Goal: Communication & Community: Answer question/provide support

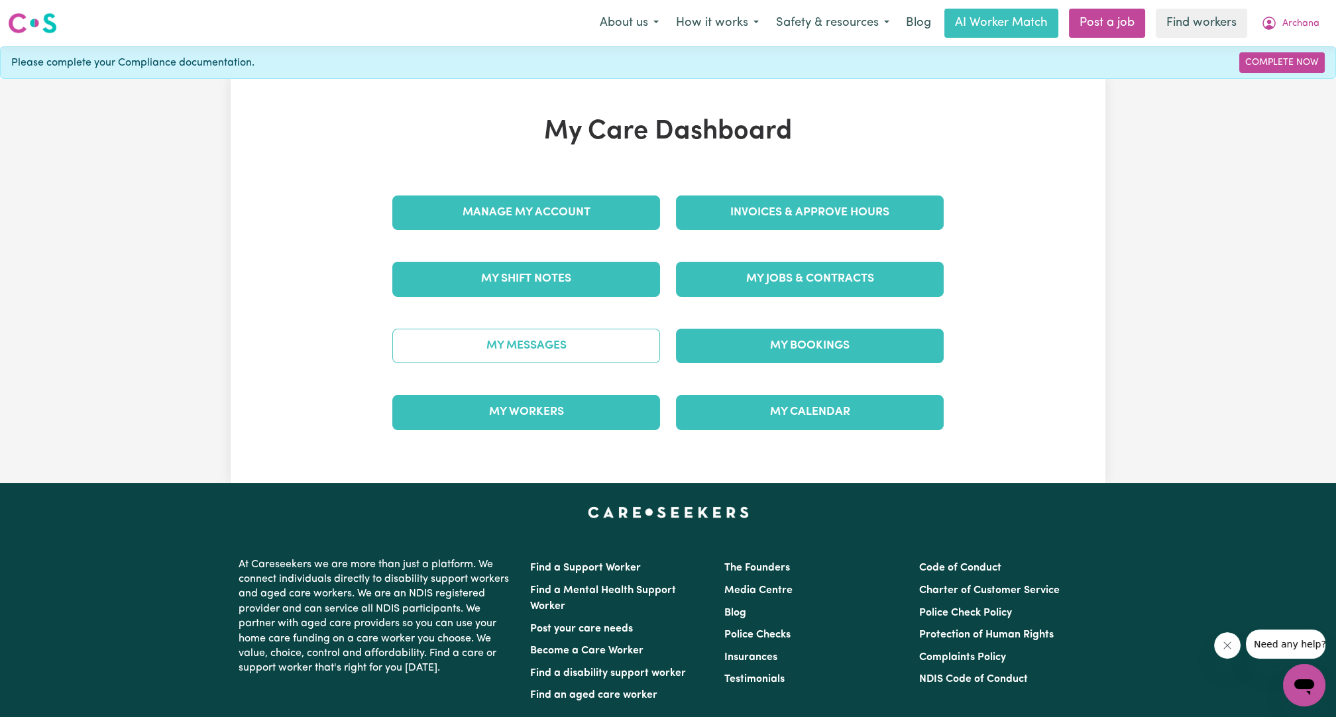
click at [562, 355] on link "My Messages" at bounding box center [526, 346] width 268 height 34
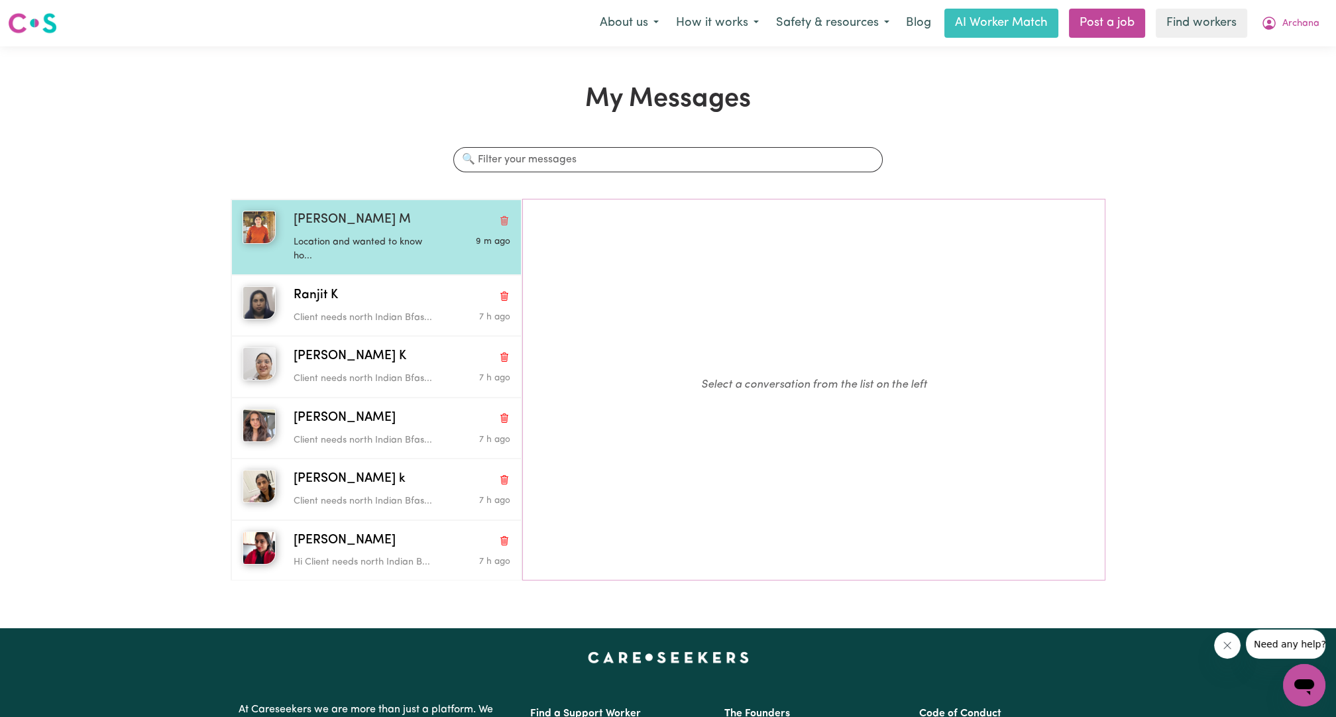
click at [367, 223] on div "[PERSON_NAME] M" at bounding box center [402, 220] width 217 height 19
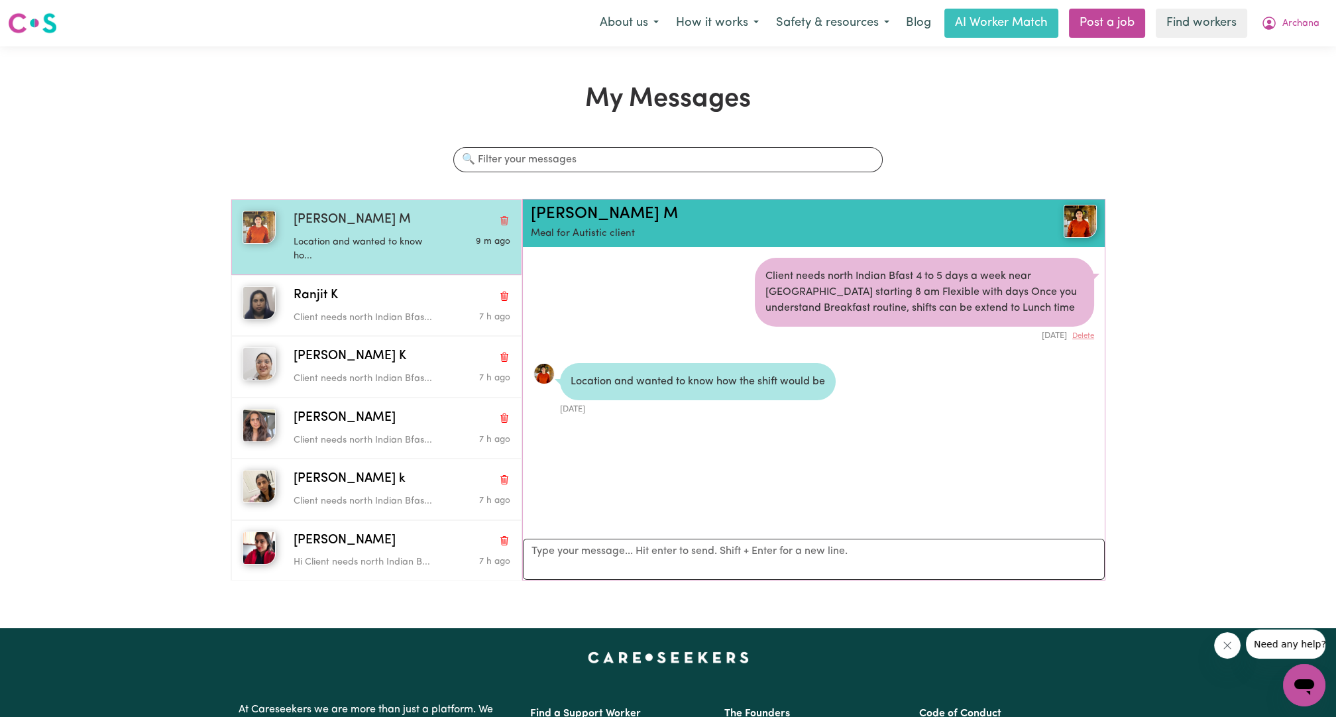
scroll to position [7, 0]
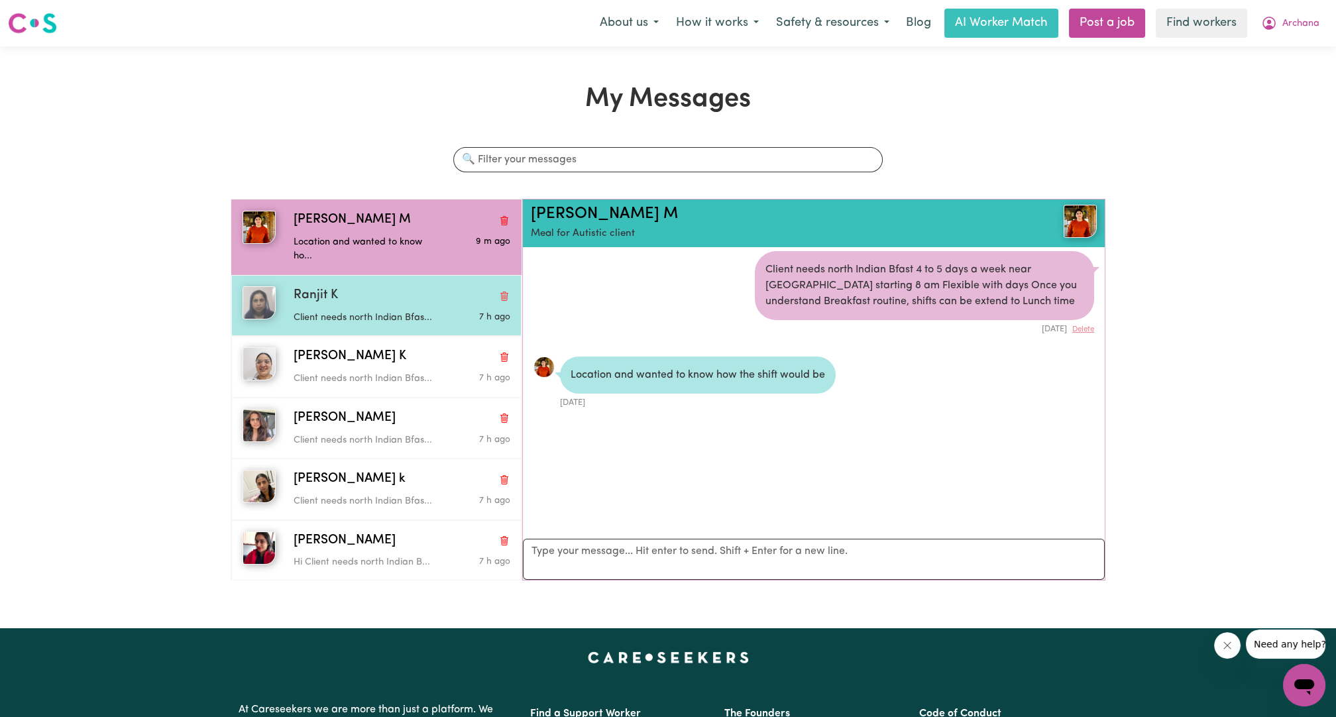
click at [315, 308] on div "Client needs north Indian Bfas..." at bounding box center [366, 316] width 144 height 20
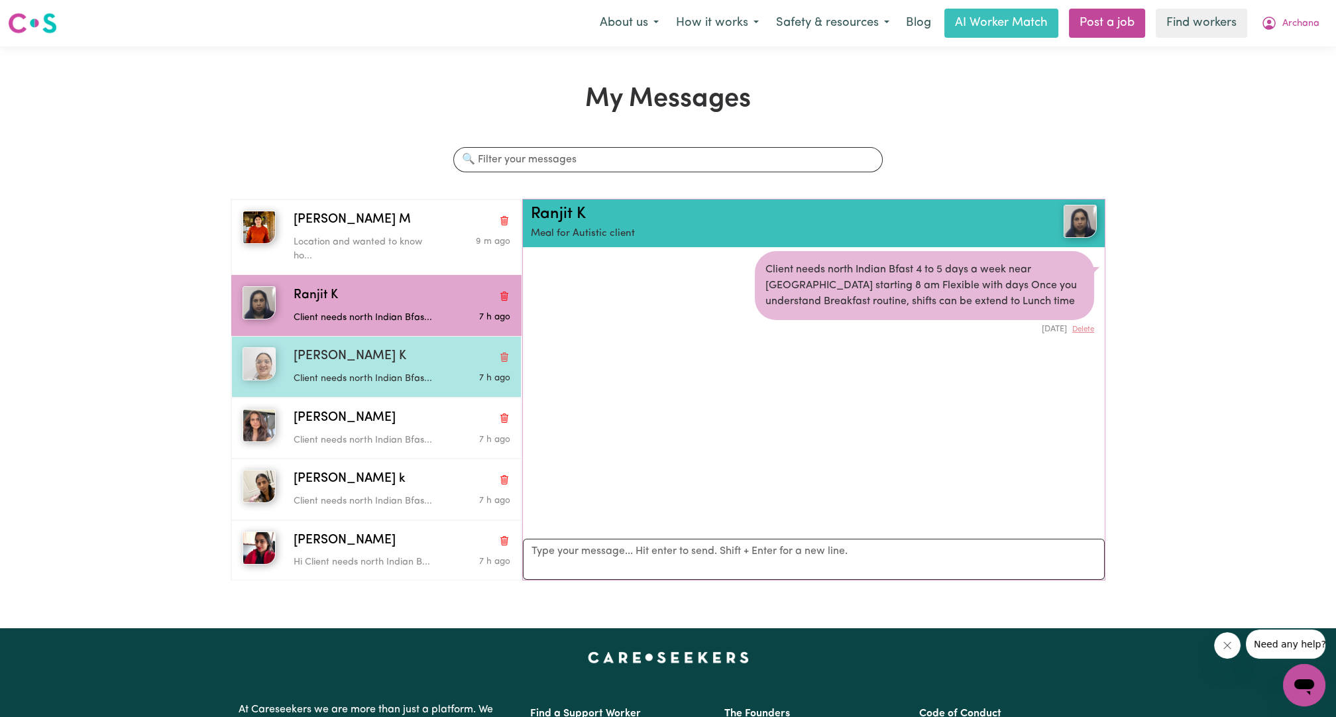
click at [325, 376] on p "Client needs north Indian Bfas..." at bounding box center [366, 379] width 144 height 15
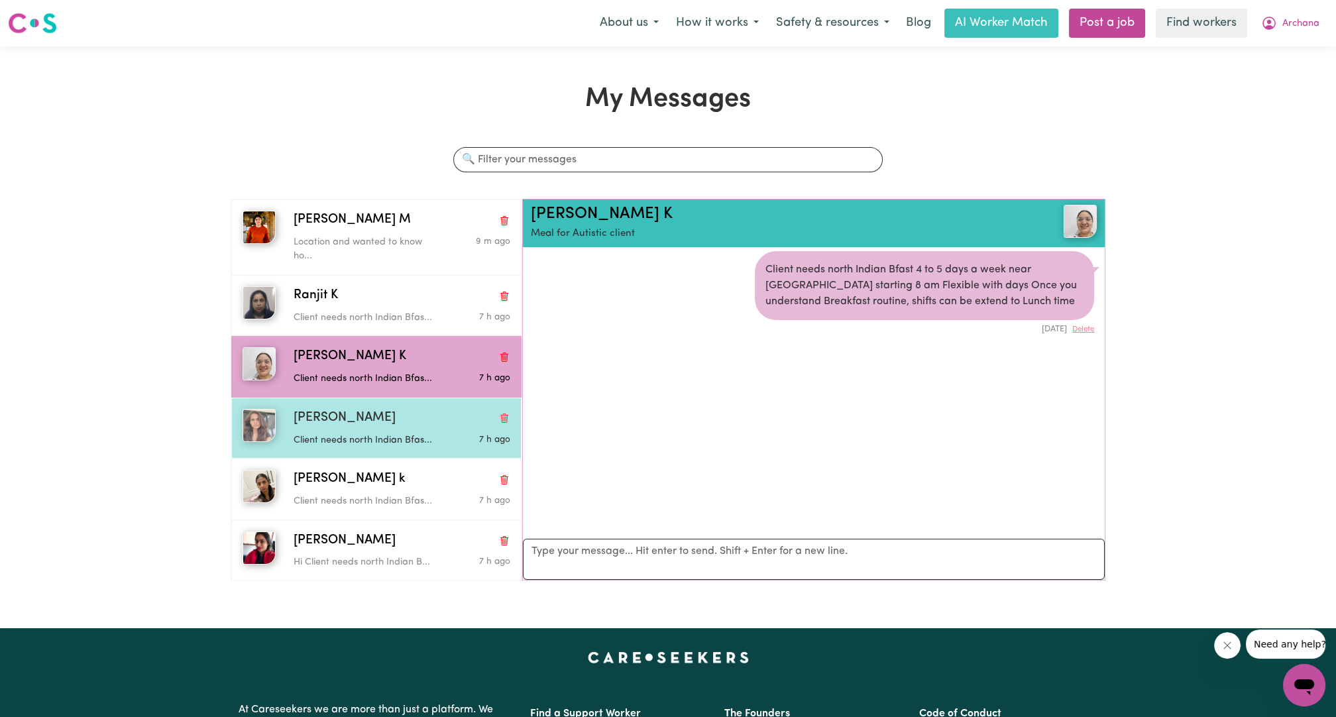
click at [339, 453] on div "[PERSON_NAME] K Client needs north Indian Bfas... 7 h ago" at bounding box center [376, 428] width 290 height 61
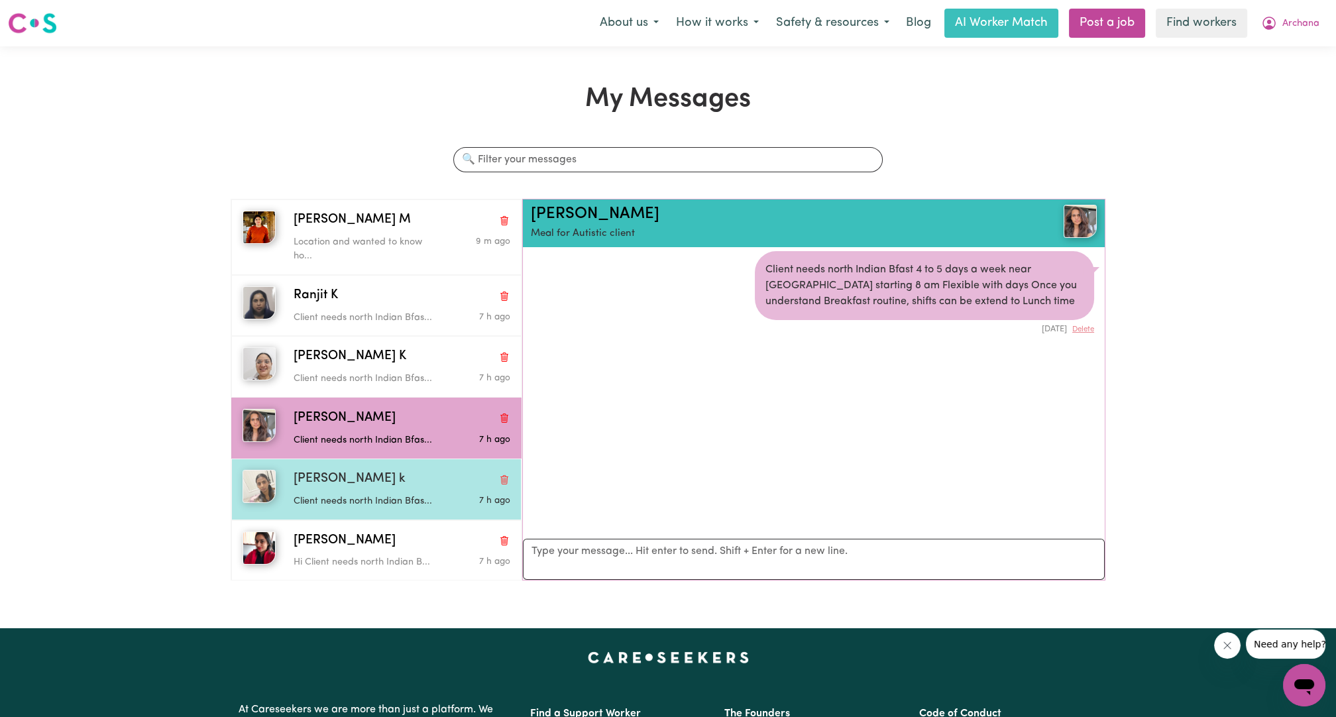
click at [334, 471] on span "[PERSON_NAME] k" at bounding box center [350, 479] width 112 height 19
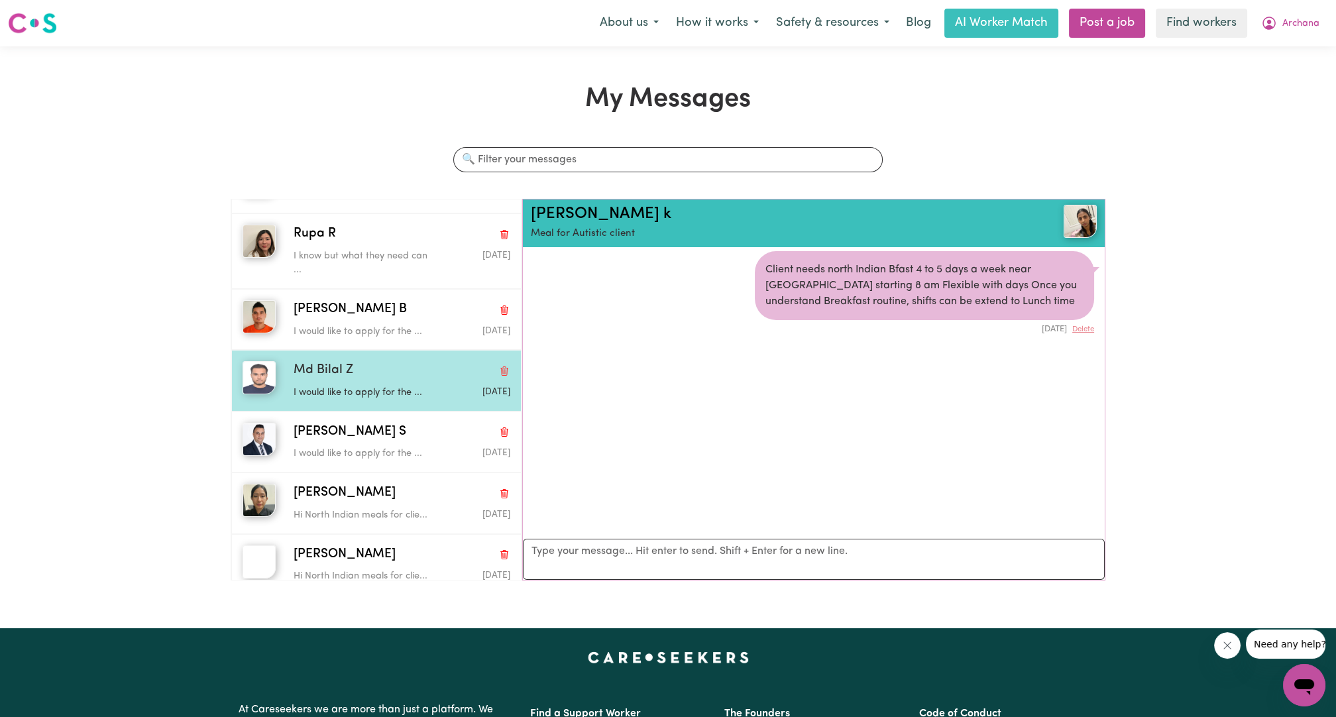
scroll to position [245, 0]
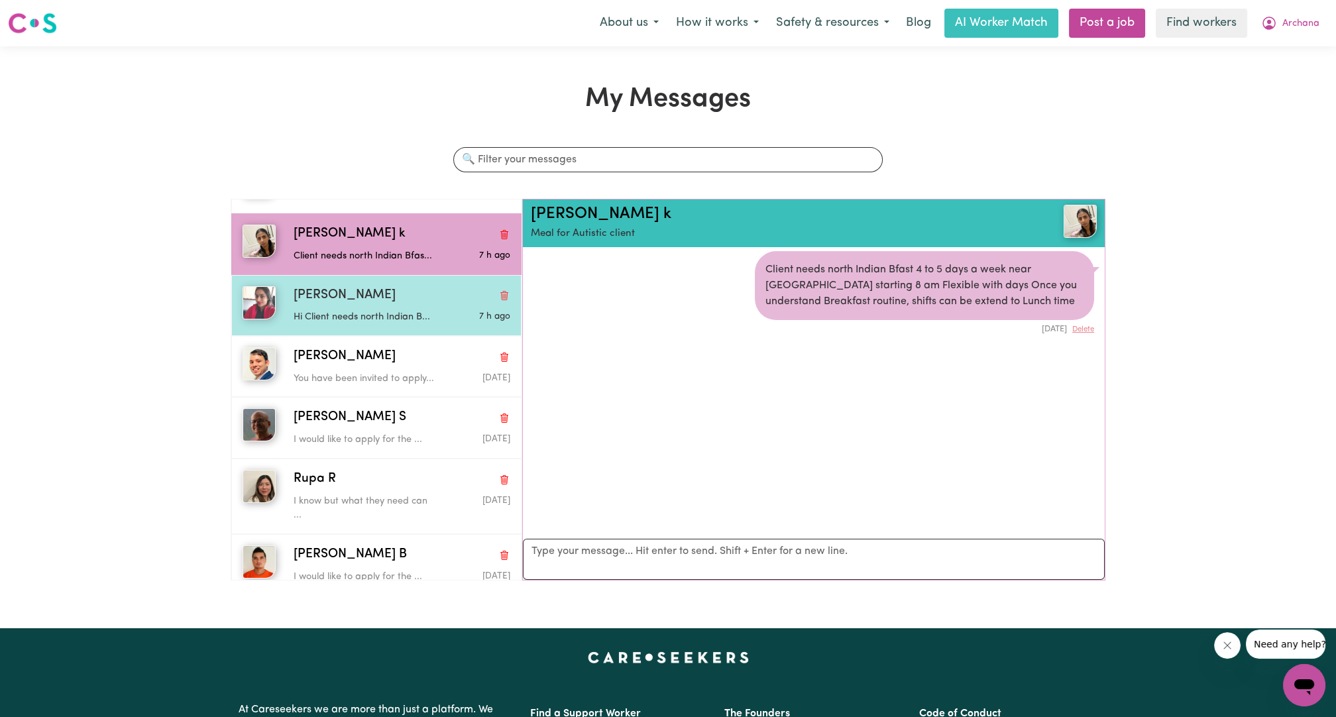
click at [368, 298] on div "[PERSON_NAME]" at bounding box center [402, 295] width 217 height 19
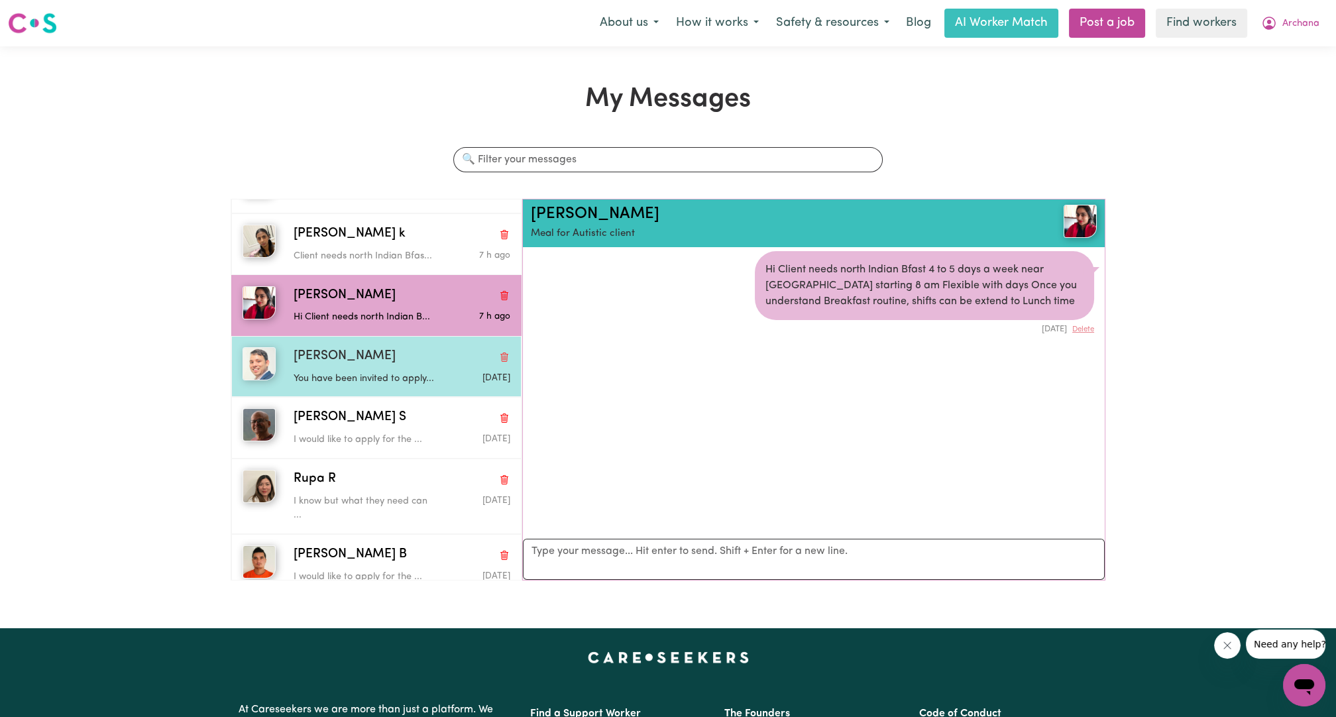
click at [371, 380] on p "You have been invited to apply..." at bounding box center [366, 379] width 144 height 15
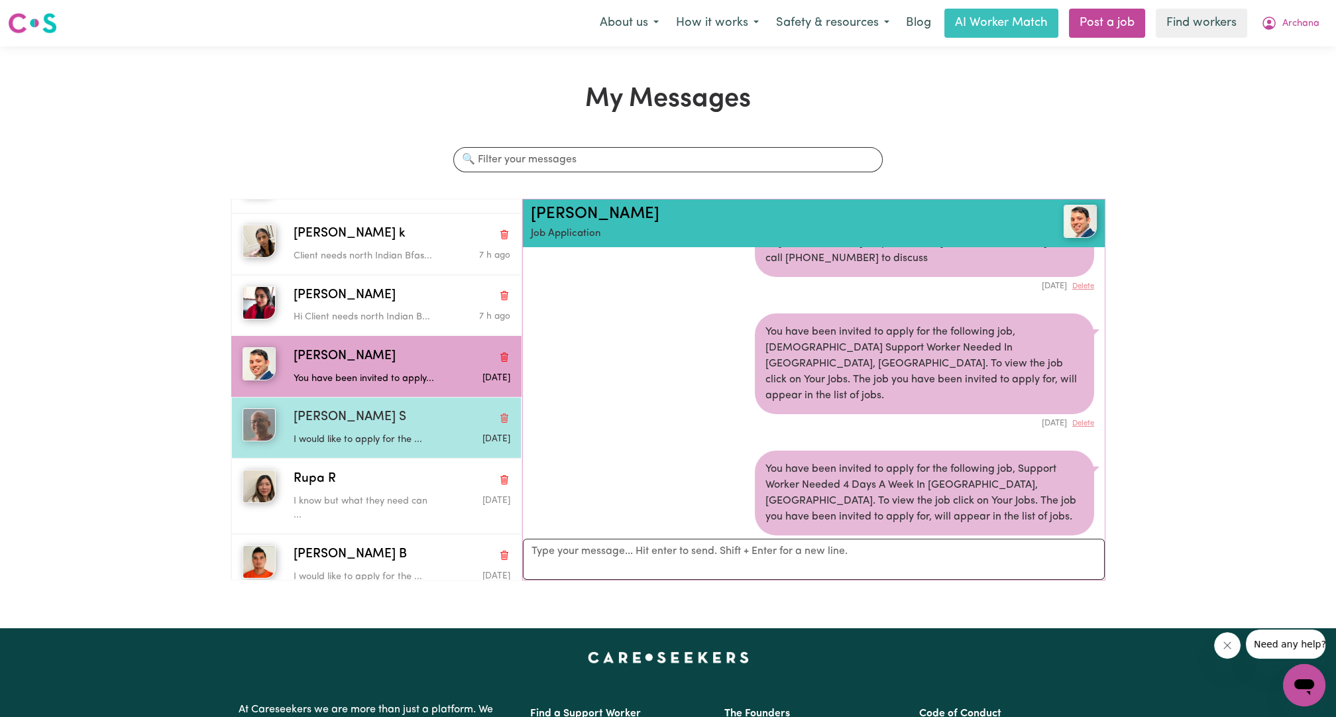
click at [382, 444] on p "I would like to apply for the ..." at bounding box center [366, 440] width 144 height 15
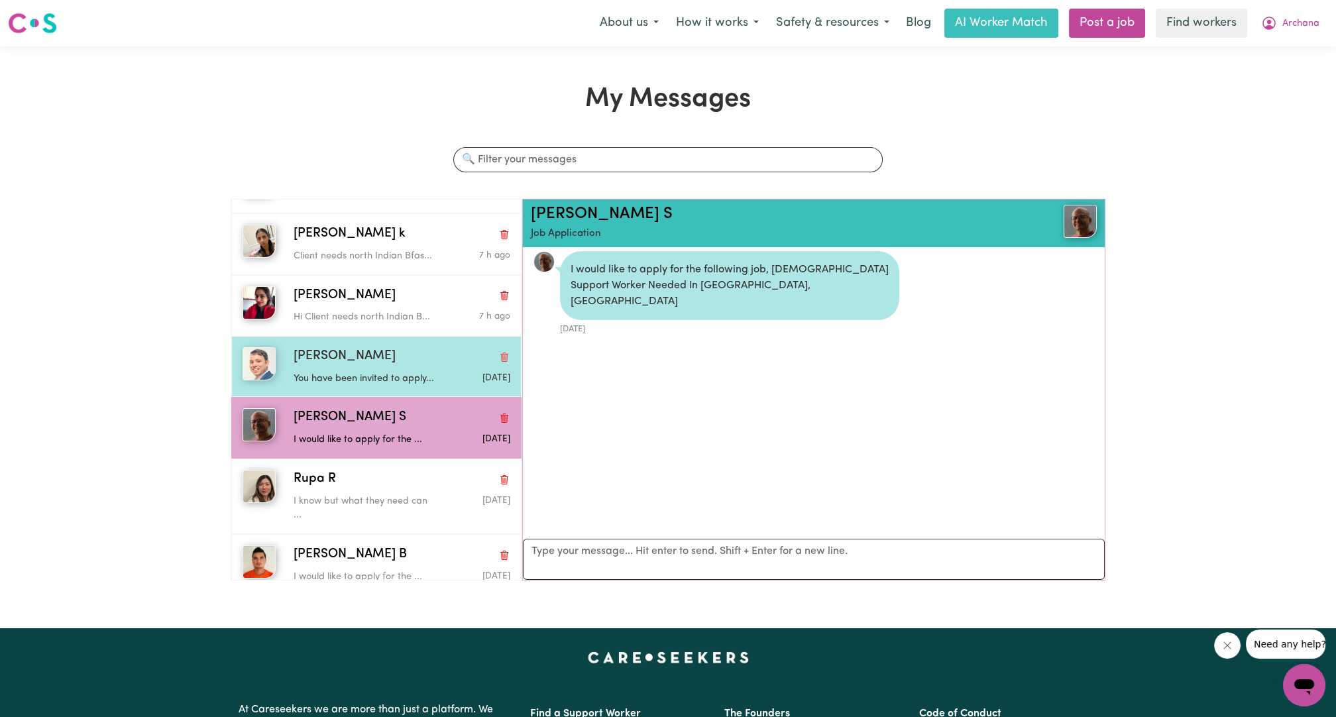
click at [373, 336] on div "[PERSON_NAME] You have been invited to apply... [DATE]" at bounding box center [376, 366] width 290 height 61
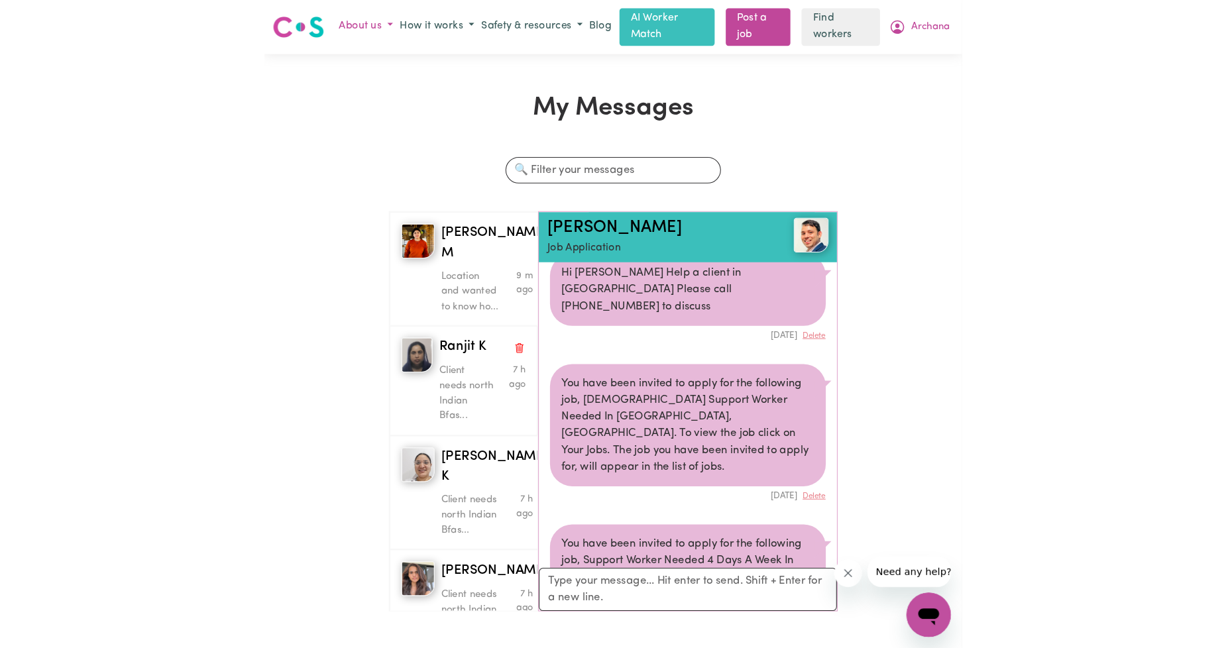
scroll to position [140, 0]
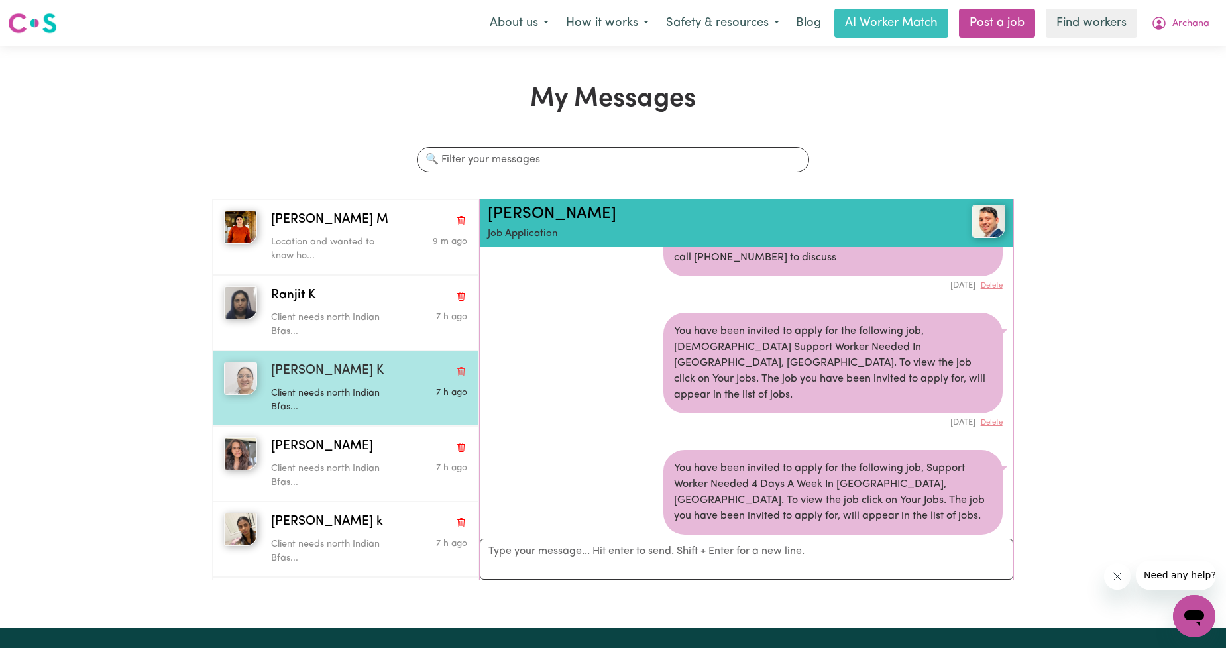
click at [299, 376] on span "[PERSON_NAME] K" at bounding box center [327, 371] width 113 height 19
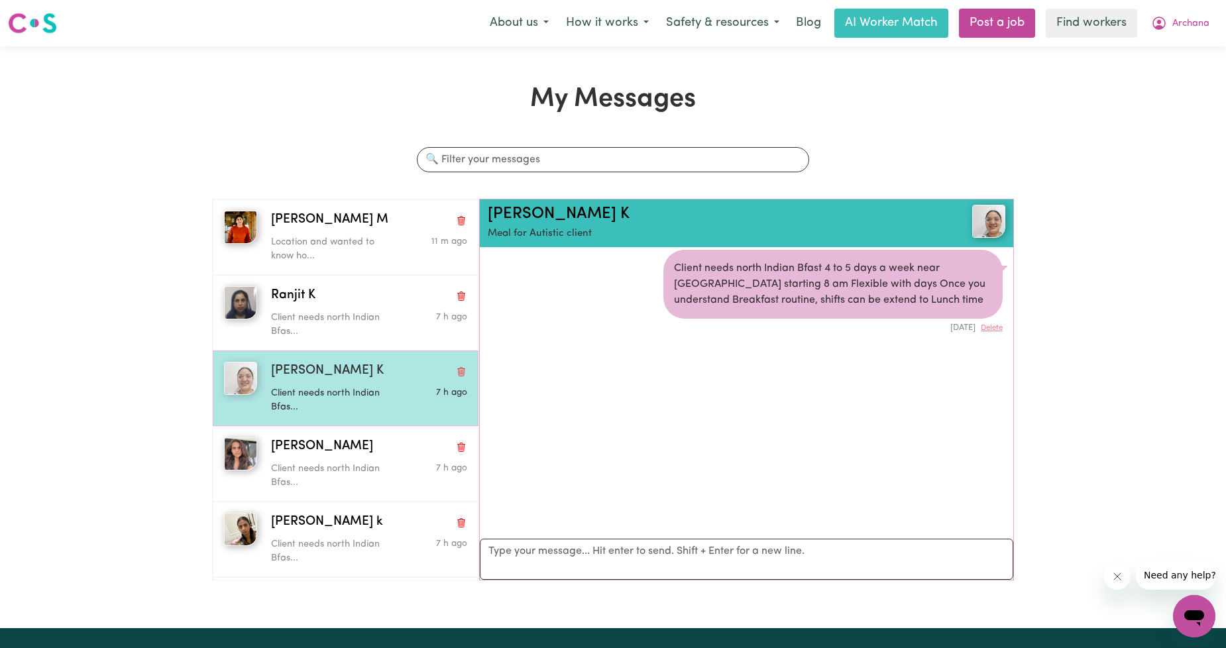
scroll to position [8, 0]
click at [309, 374] on span "[PERSON_NAME] K" at bounding box center [327, 371] width 113 height 19
click at [247, 388] on img "button" at bounding box center [240, 378] width 33 height 33
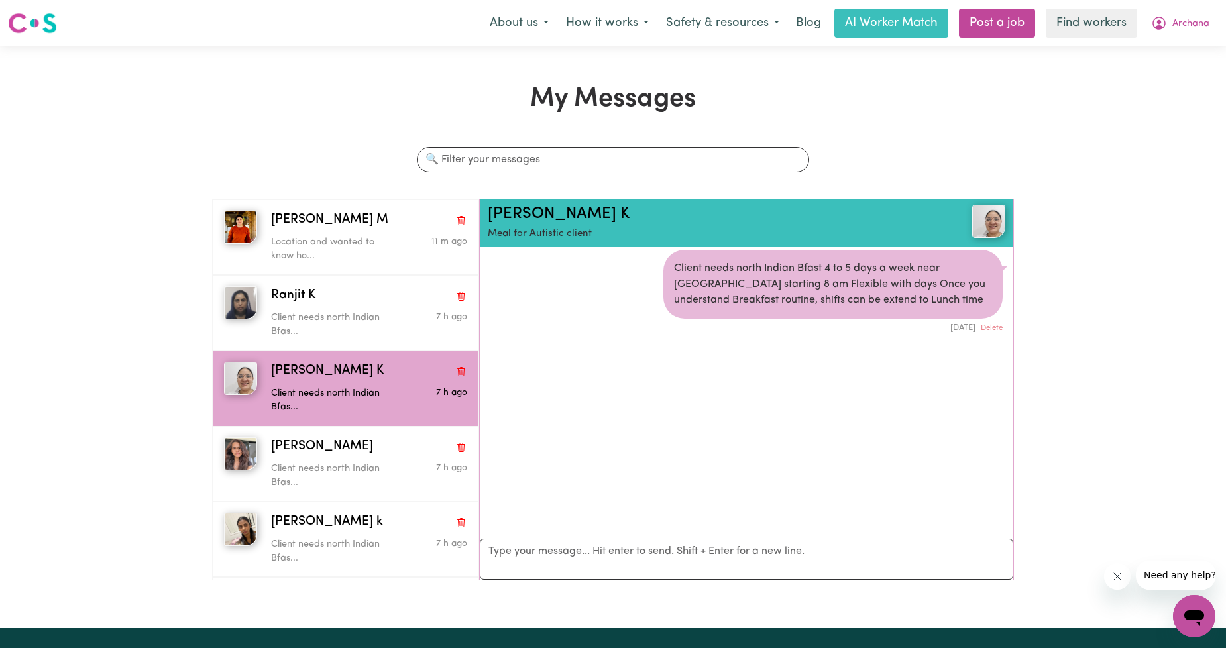
click at [973, 213] on img at bounding box center [988, 221] width 33 height 33
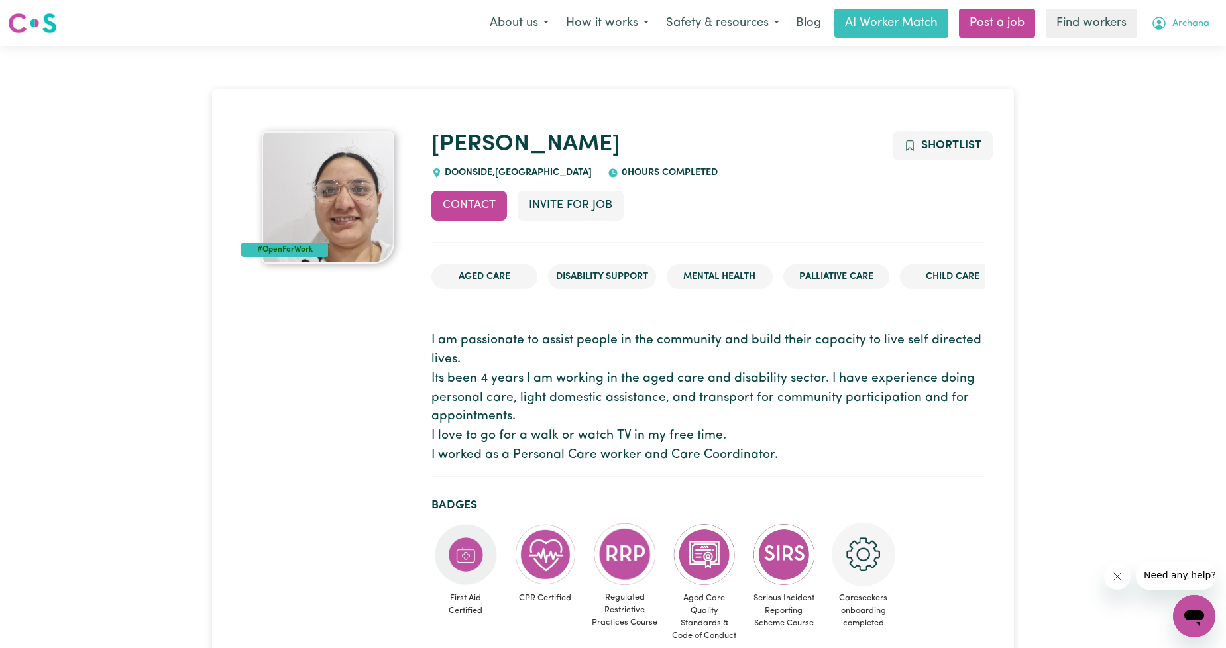
click at [1180, 20] on span "Archana" at bounding box center [1190, 24] width 37 height 15
drag, startPoint x: 1177, startPoint y: 30, endPoint x: 1170, endPoint y: 49, distance: 20.6
click at [1170, 49] on link "My Dashboard" at bounding box center [1165, 51] width 105 height 25
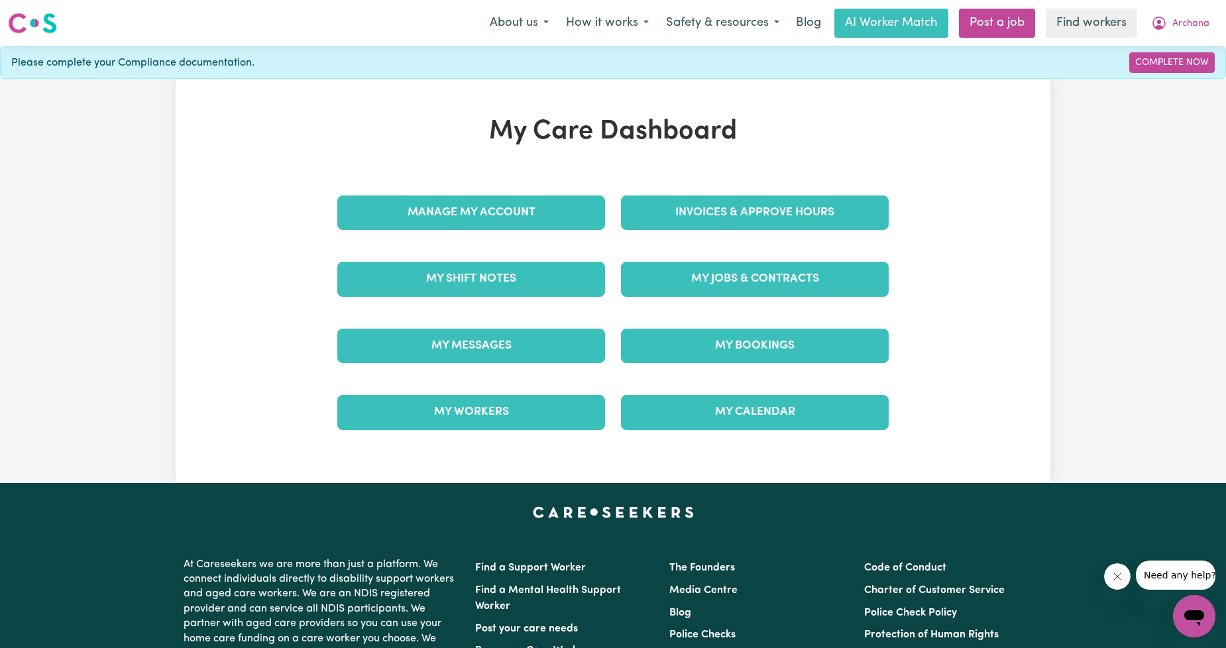
click at [534, 384] on div "My Workers" at bounding box center [471, 412] width 284 height 66
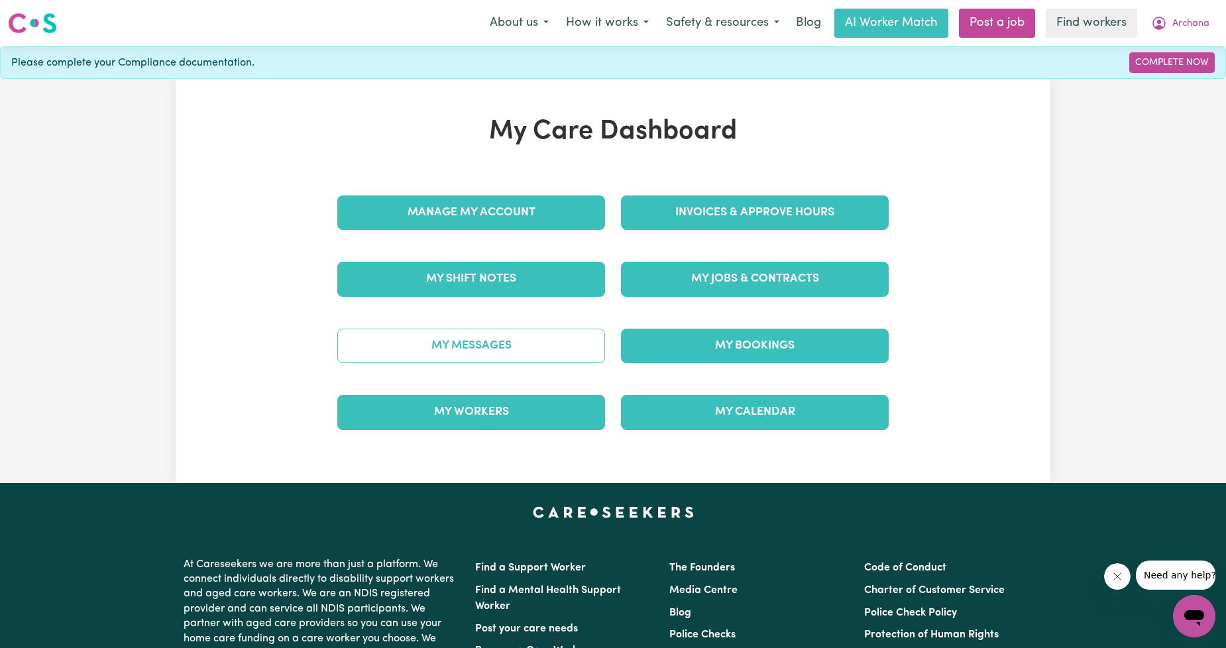
click at [527, 353] on link "My Messages" at bounding box center [471, 346] width 268 height 34
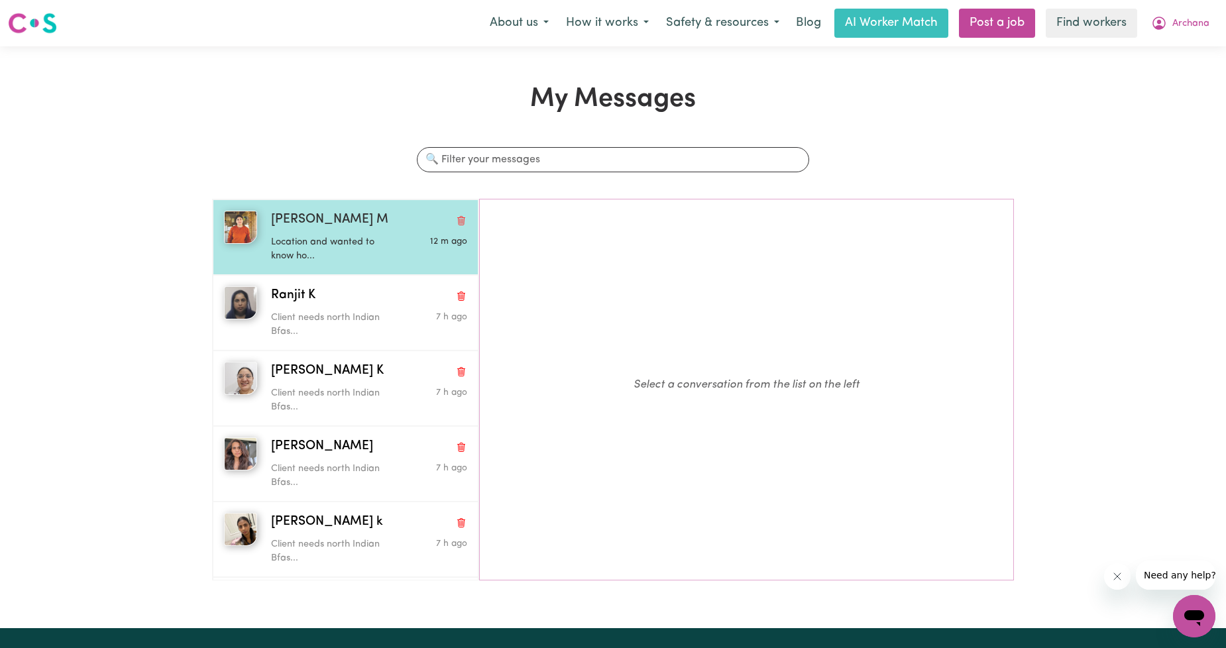
click at [321, 211] on span "[PERSON_NAME] M" at bounding box center [329, 220] width 117 height 19
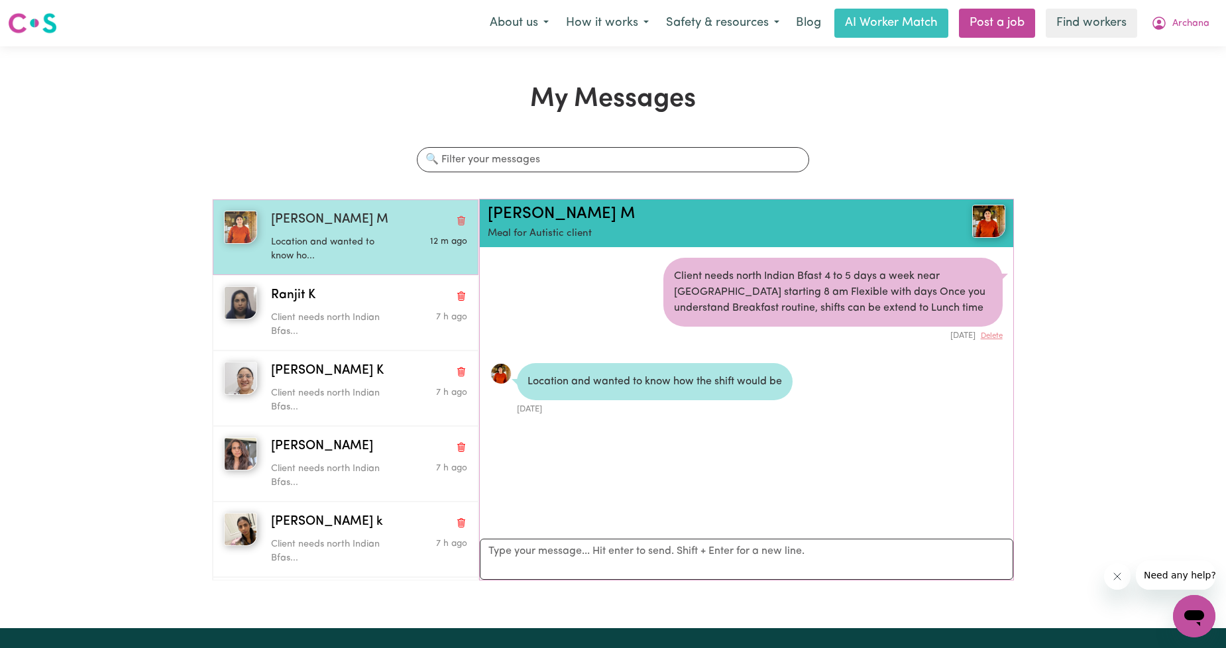
scroll to position [8, 0]
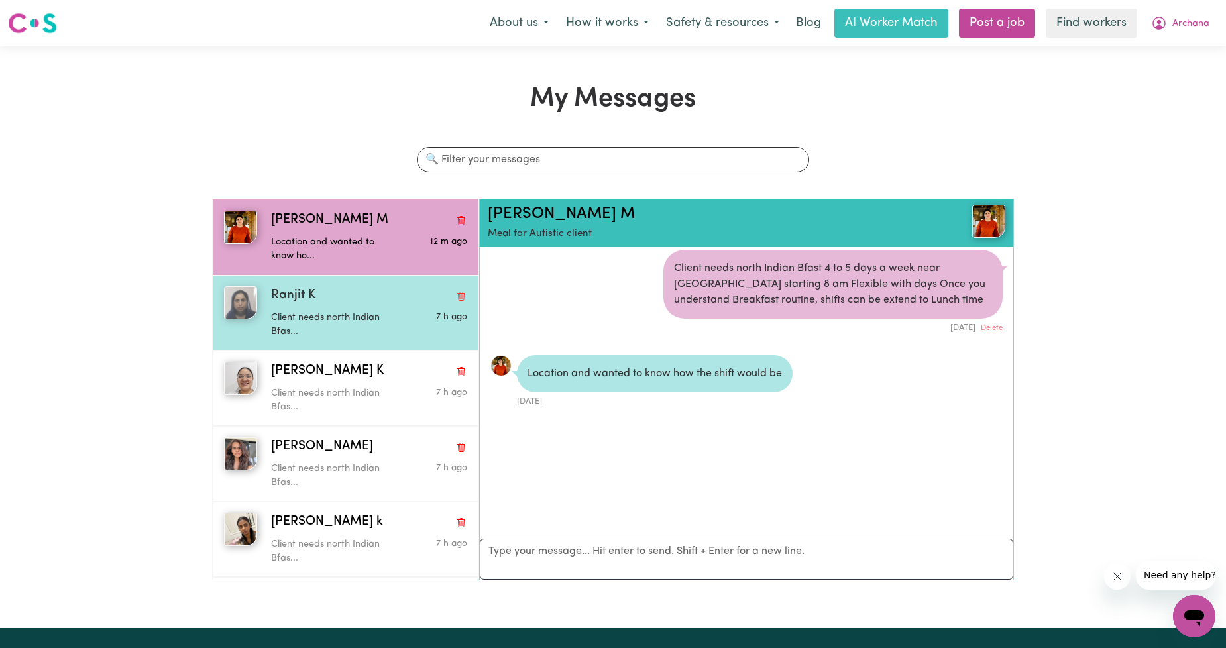
click at [294, 308] on div "Client needs north Indian Bfas..." at bounding box center [336, 323] width 131 height 34
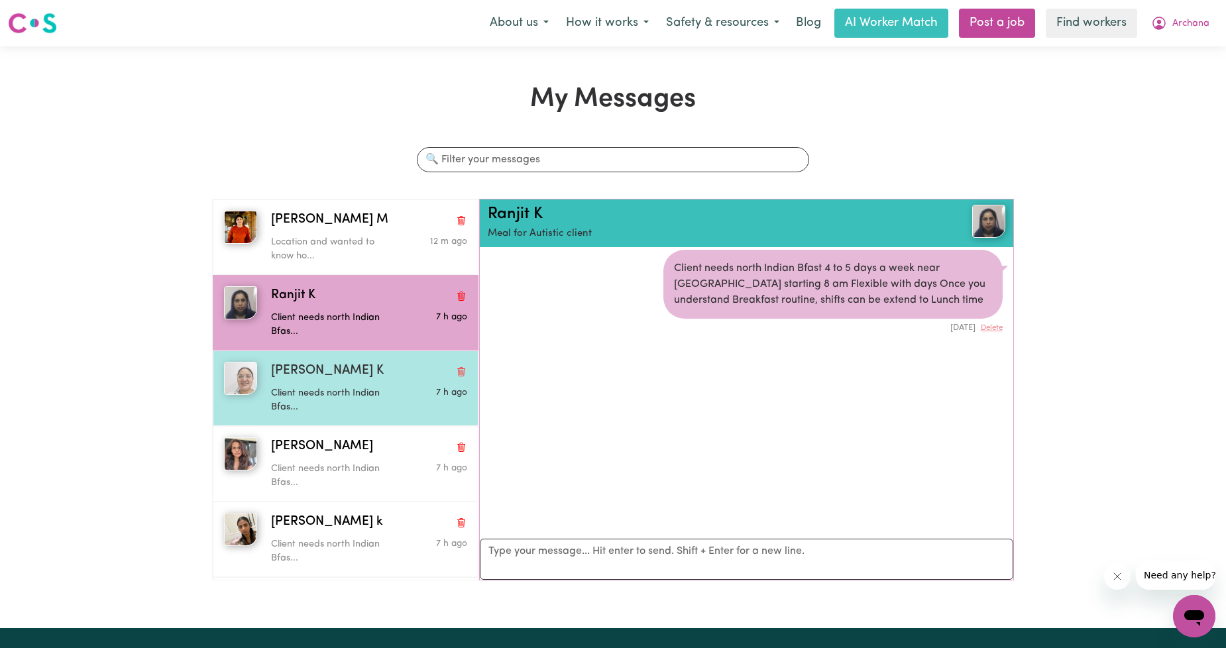
click at [302, 393] on p "Client needs north Indian Bfas..." at bounding box center [336, 400] width 131 height 28
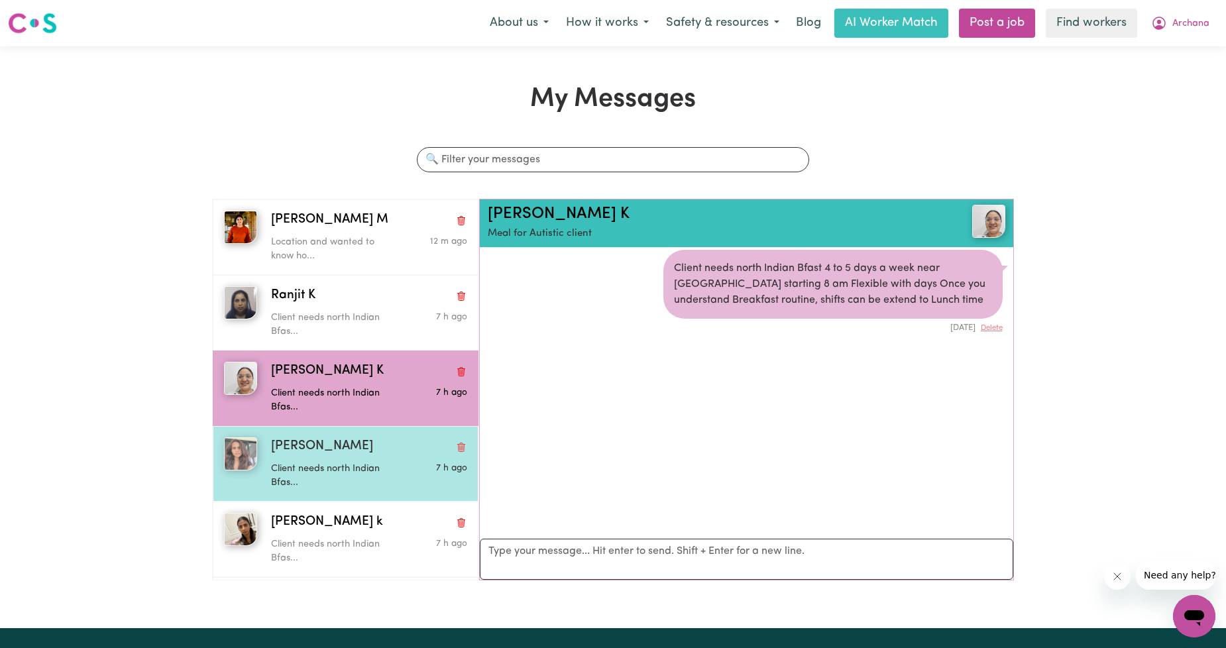
click at [301, 468] on p "Client needs north Indian Bfas..." at bounding box center [336, 476] width 131 height 28
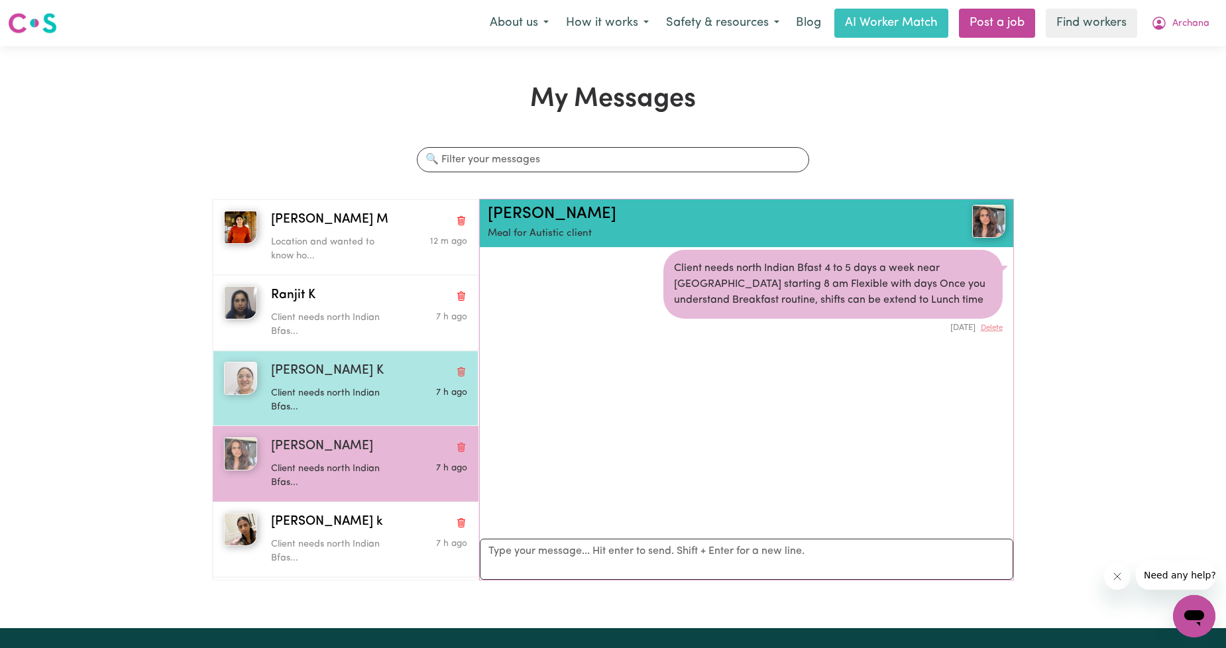
scroll to position [245, 0]
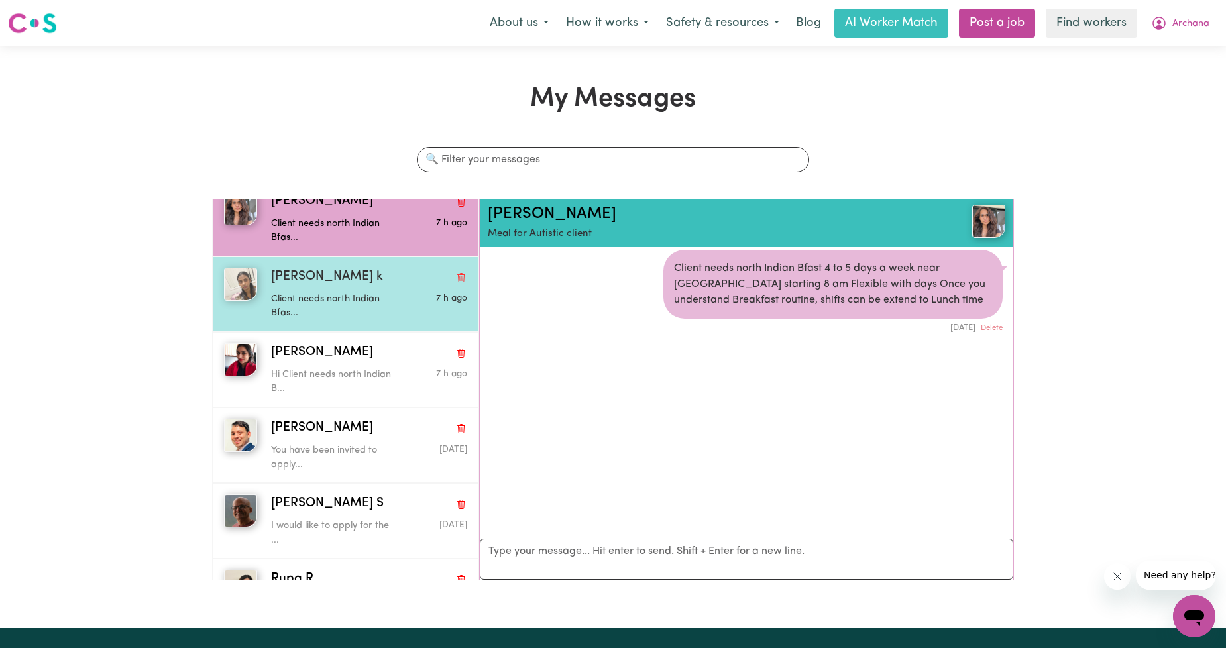
click at [352, 298] on p "Client needs north Indian Bfas..." at bounding box center [336, 306] width 131 height 28
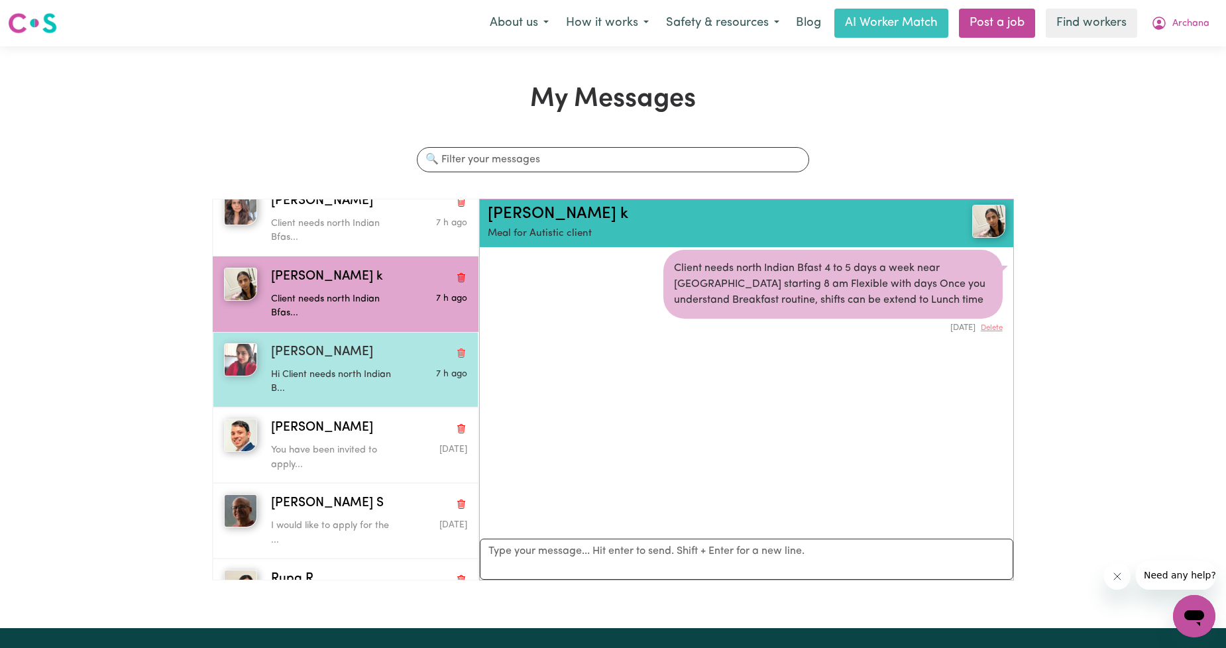
click at [318, 367] on div "Hi Client needs north Indian B..." at bounding box center [336, 380] width 131 height 34
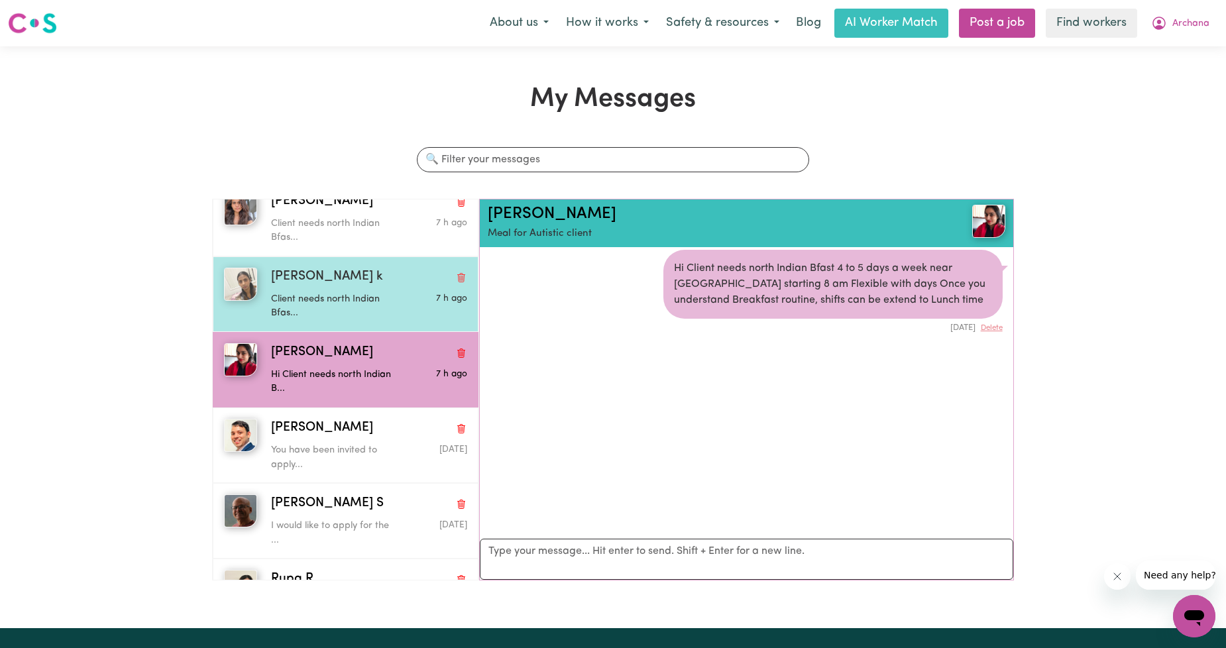
click at [322, 306] on p "Client needs north Indian Bfas..." at bounding box center [336, 306] width 131 height 28
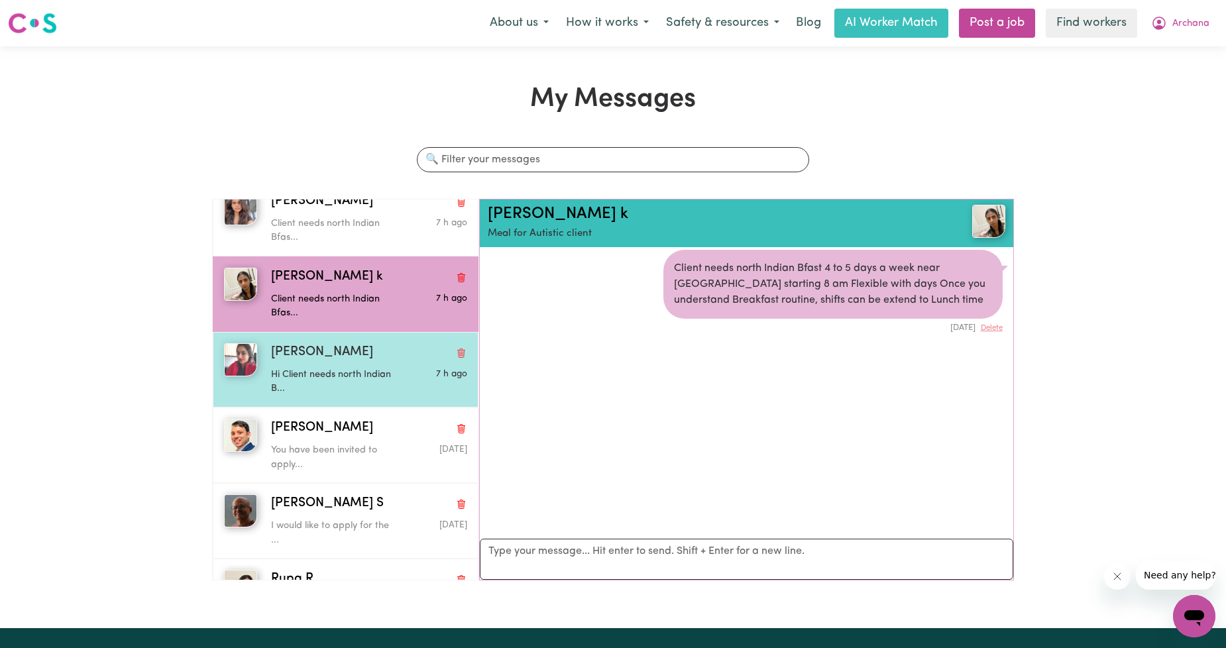
click at [312, 395] on p "Hi Client needs north Indian B..." at bounding box center [336, 382] width 131 height 28
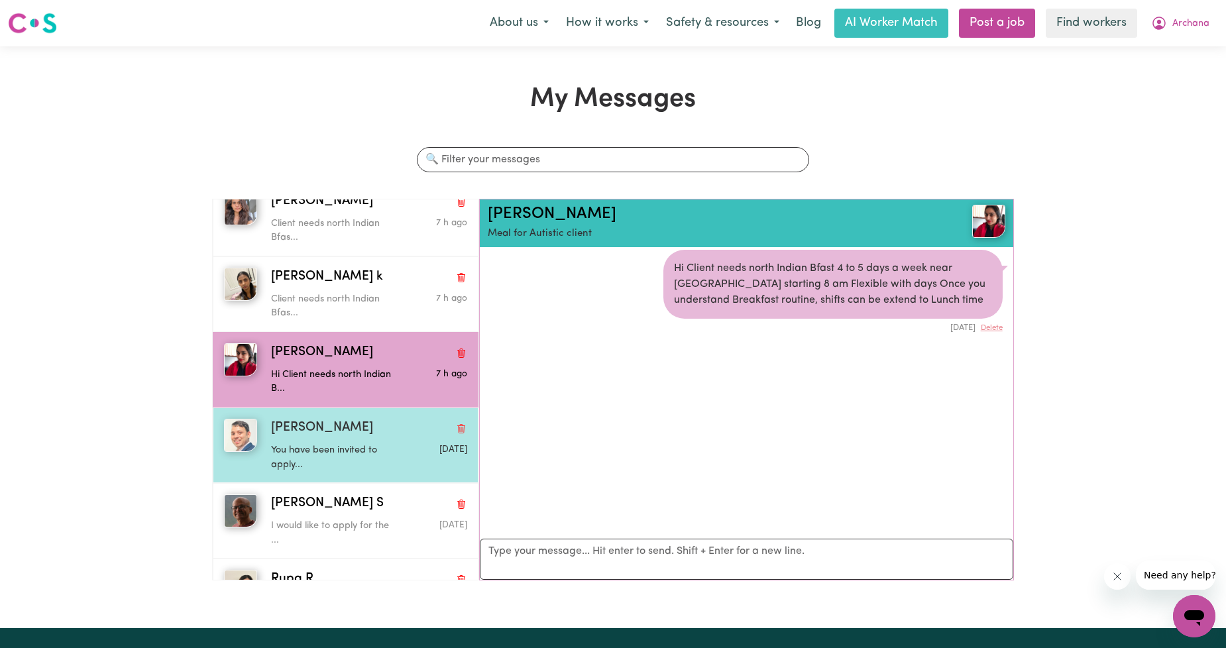
click at [312, 447] on p "You have been invited to apply..." at bounding box center [336, 457] width 131 height 28
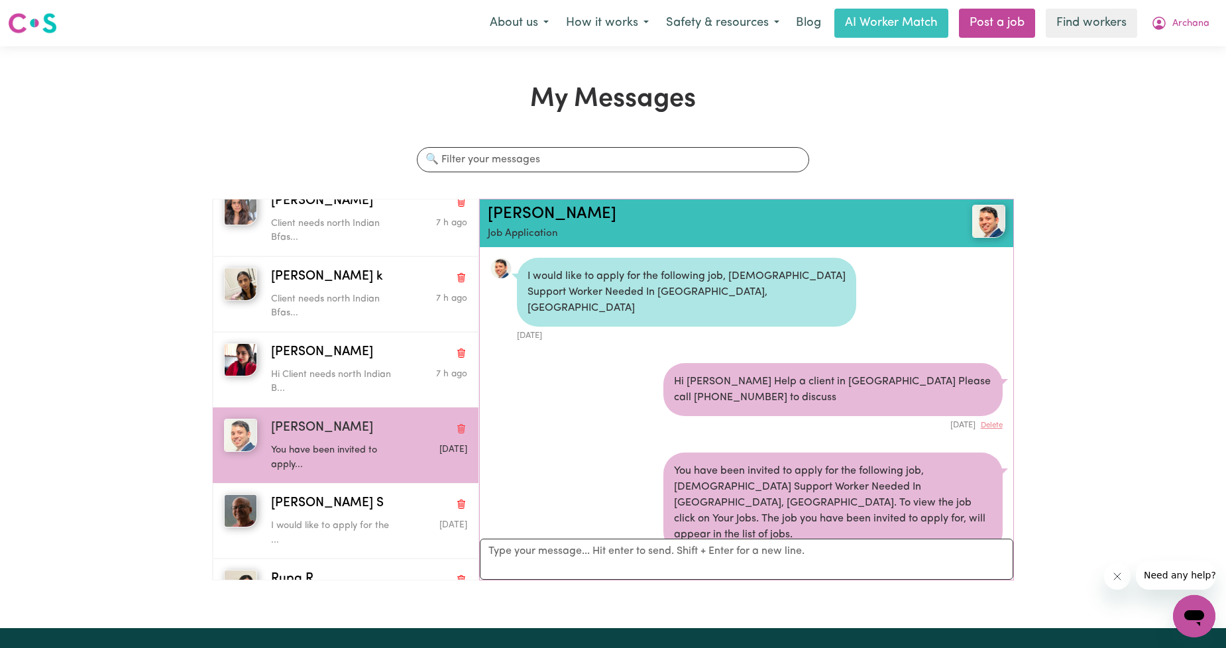
scroll to position [0, 0]
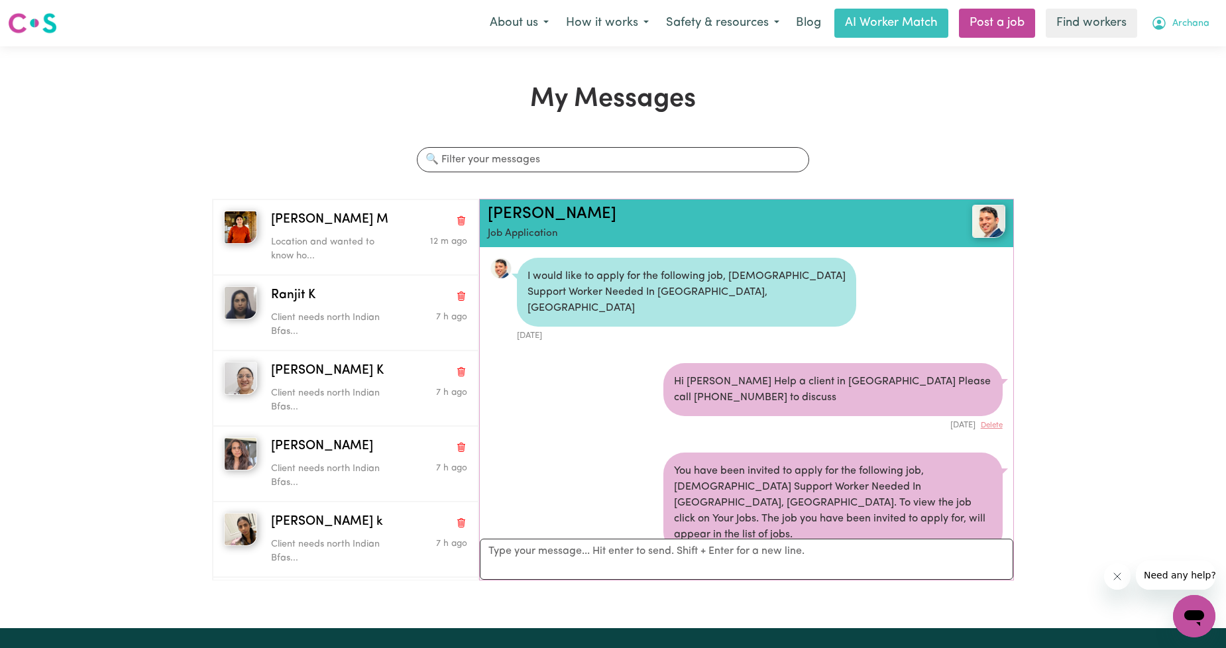
click at [1170, 25] on button "Archana" at bounding box center [1181, 23] width 76 height 28
click at [1155, 77] on link "Logout" at bounding box center [1165, 76] width 105 height 25
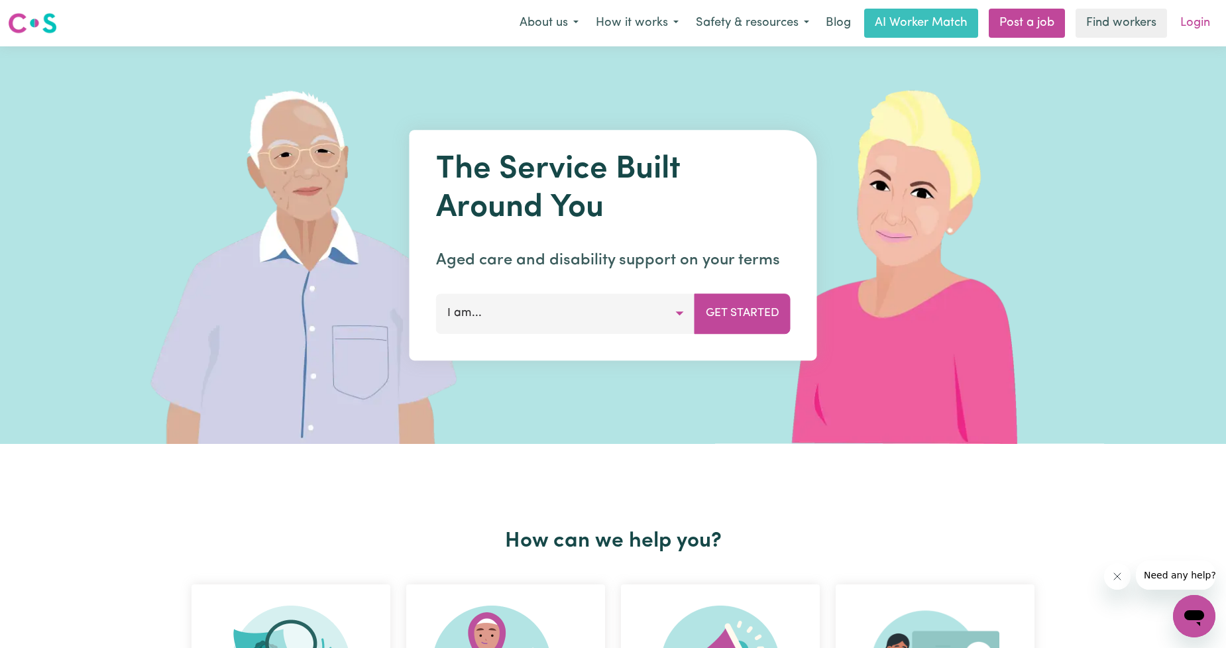
click at [1194, 27] on link "Login" at bounding box center [1195, 23] width 46 height 29
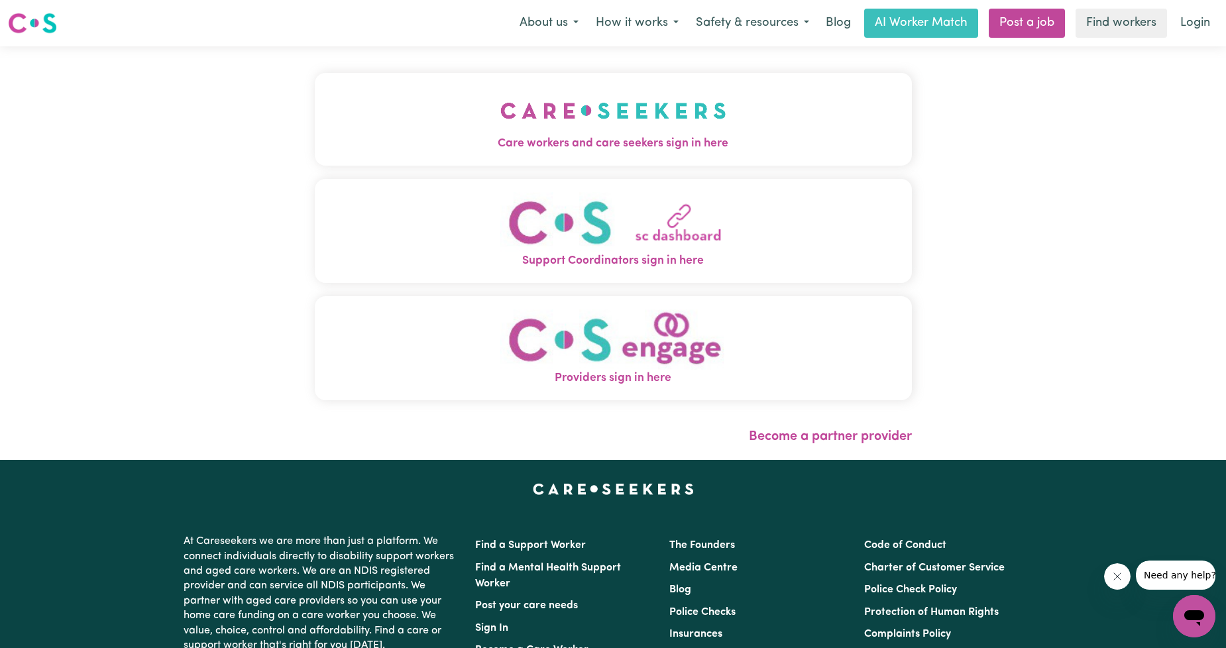
click at [550, 139] on span "Care workers and care seekers sign in here" at bounding box center [613, 143] width 597 height 17
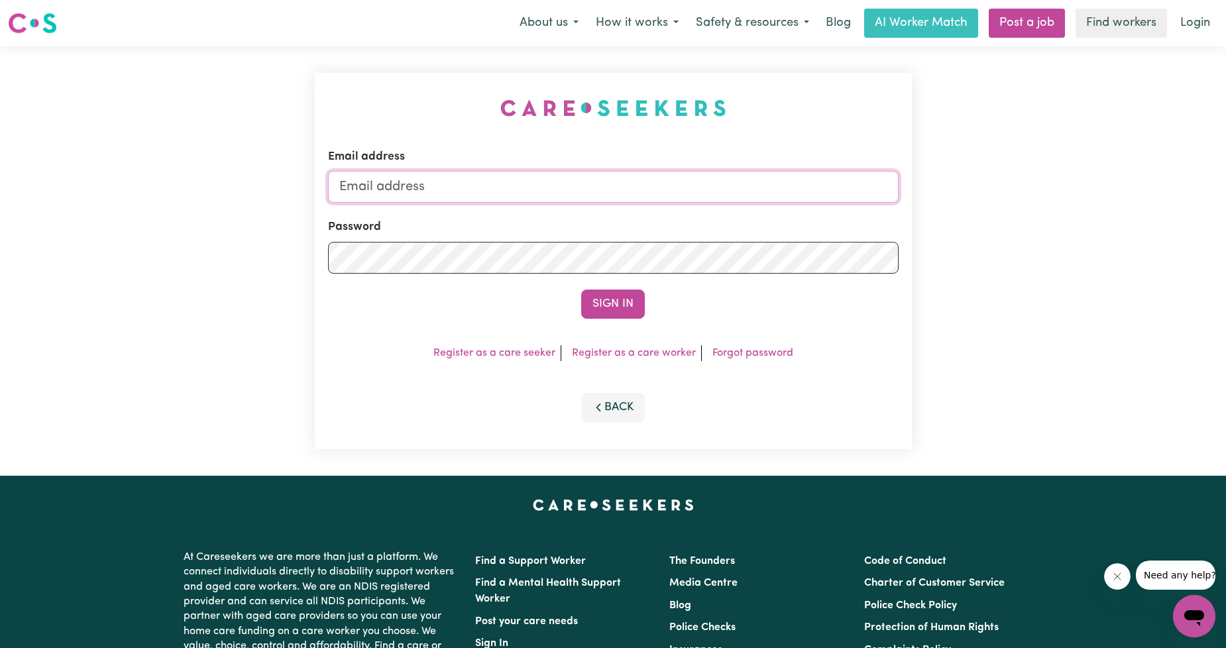
click at [547, 188] on input "Email address" at bounding box center [613, 187] width 571 height 32
drag, startPoint x: 443, startPoint y: 197, endPoint x: 589, endPoint y: 196, distance: 145.8
click at [589, 196] on input "[EMAIL_ADDRESS][PERSON_NAME][DOMAIN_NAME]" at bounding box center [613, 187] width 571 height 32
type input "[EMAIL_ADDRESS][DOMAIN_NAME]"
click at [630, 304] on button "Sign In" at bounding box center [613, 304] width 64 height 29
